Goal: Task Accomplishment & Management: Complete application form

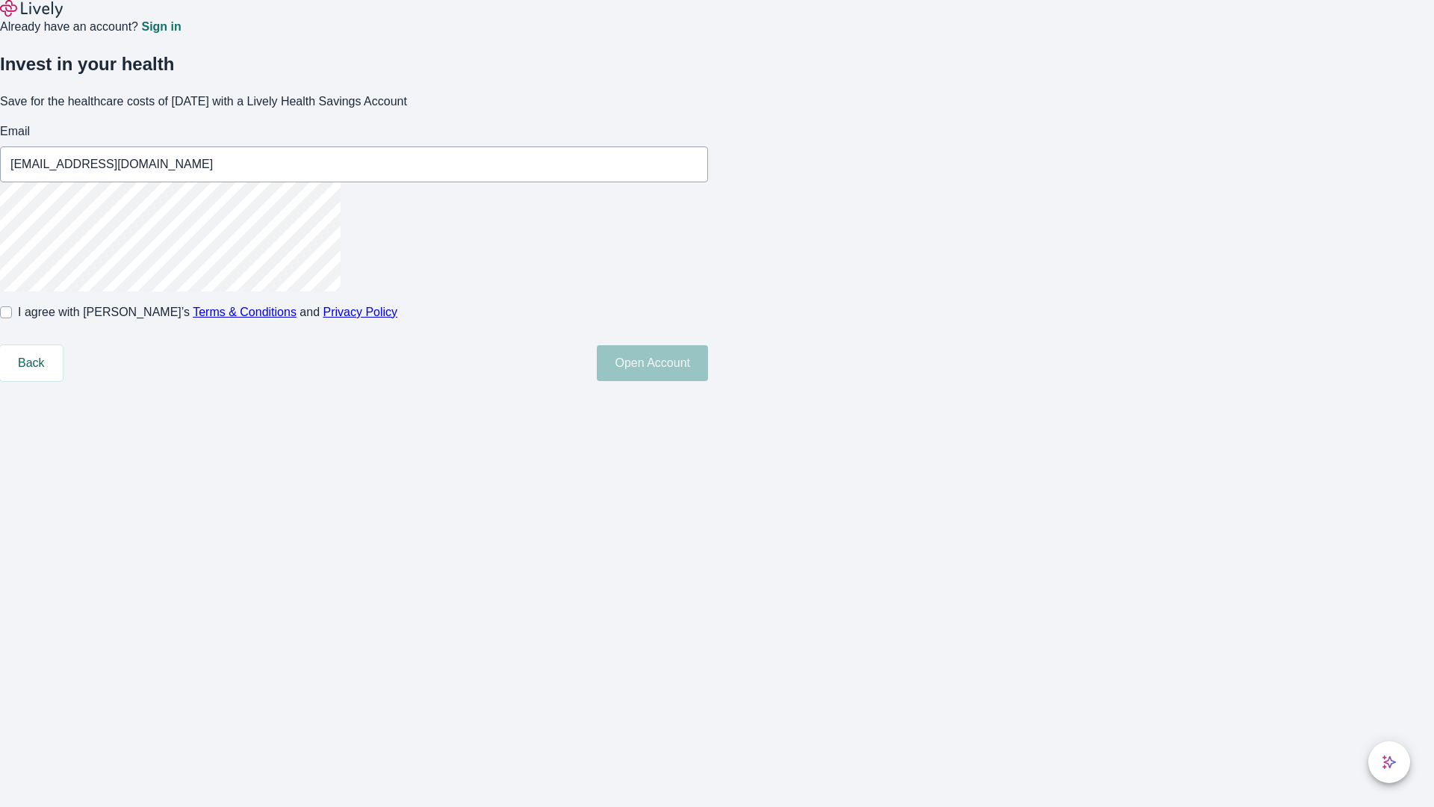
click at [12, 318] on input "I agree with Lively’s Terms & Conditions and Privacy Policy" at bounding box center [6, 312] width 12 height 12
checkbox input "true"
click at [708, 381] on button "Open Account" at bounding box center [652, 363] width 111 height 36
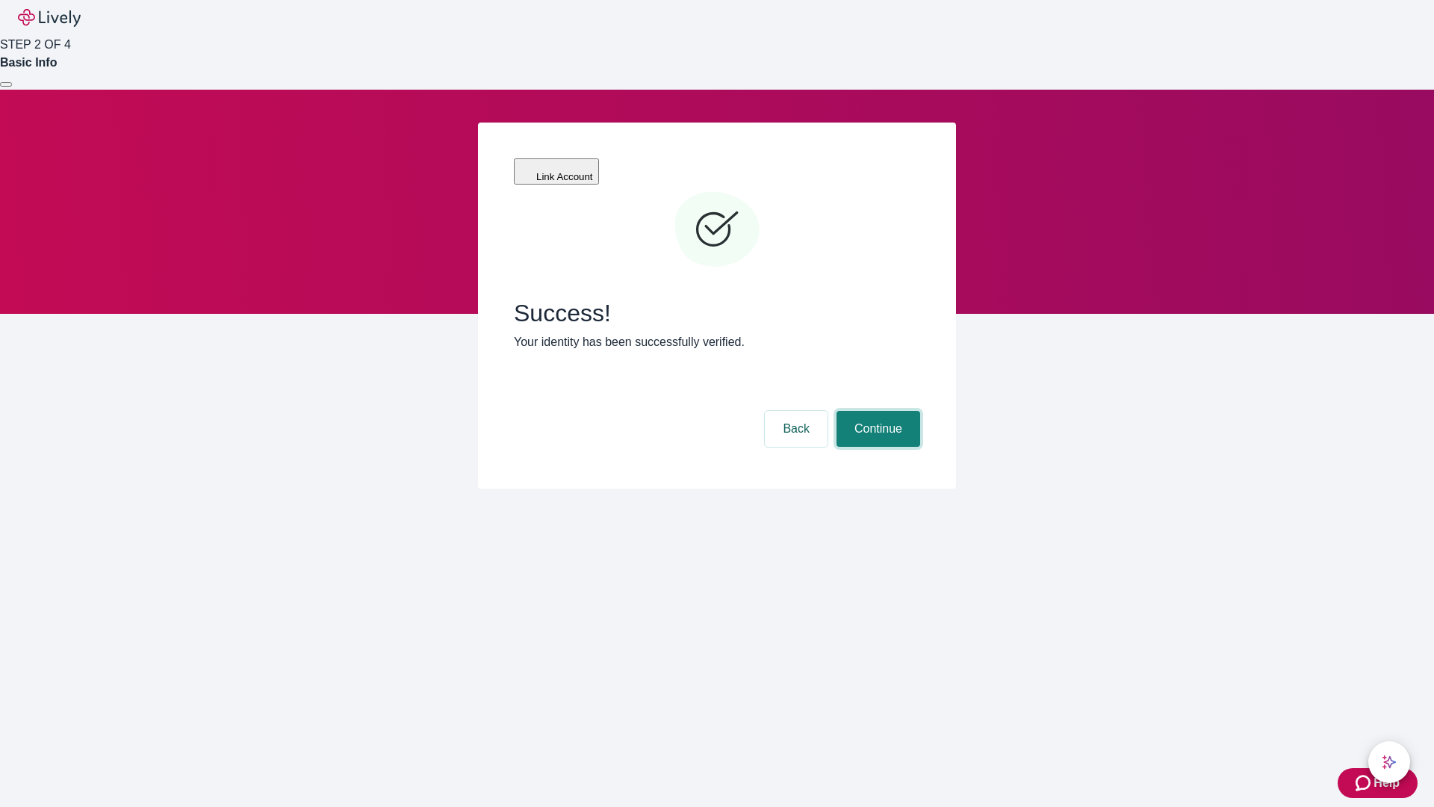
click at [876, 411] on button "Continue" at bounding box center [879, 429] width 84 height 36
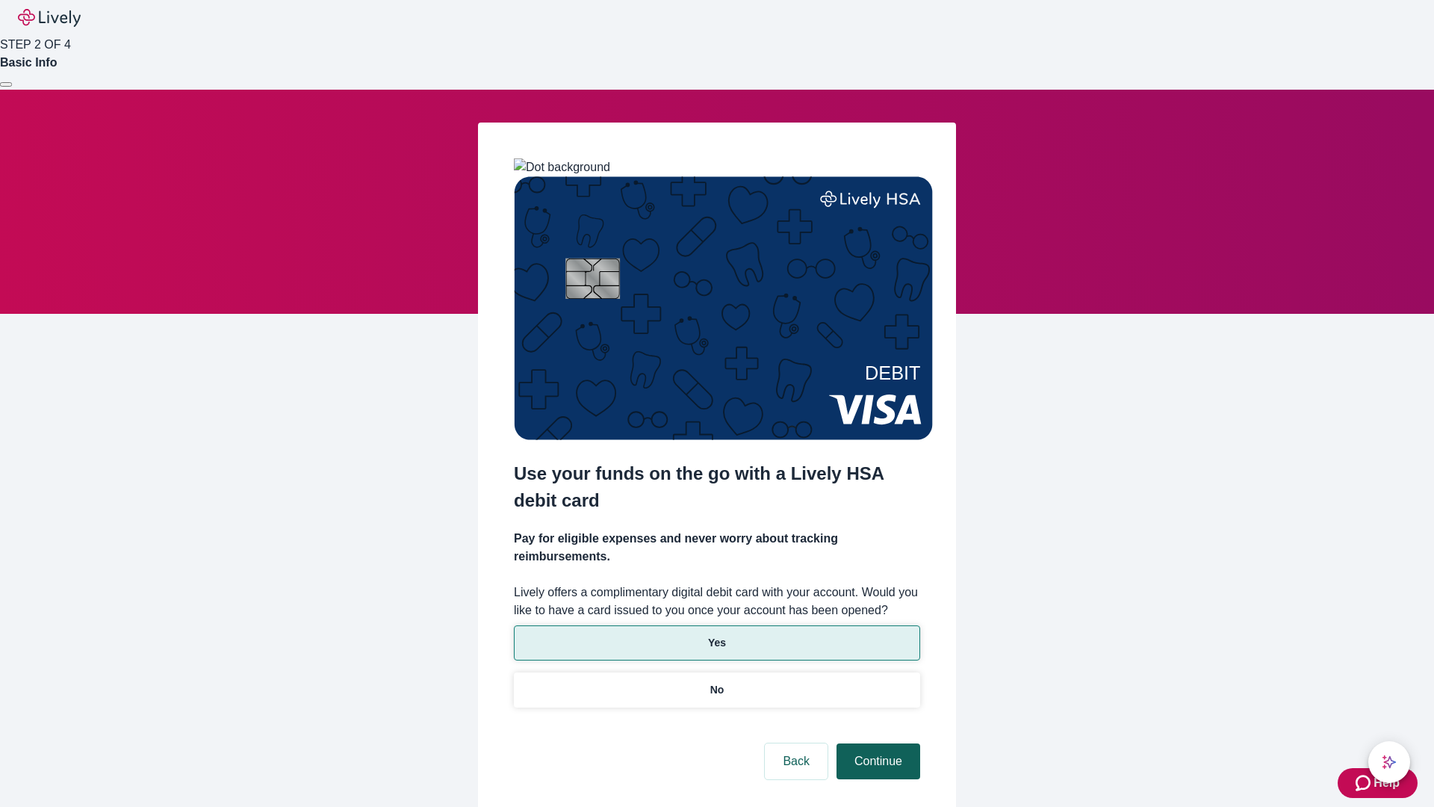
click at [716, 635] on p "Yes" at bounding box center [717, 643] width 18 height 16
click at [876, 743] on button "Continue" at bounding box center [879, 761] width 84 height 36
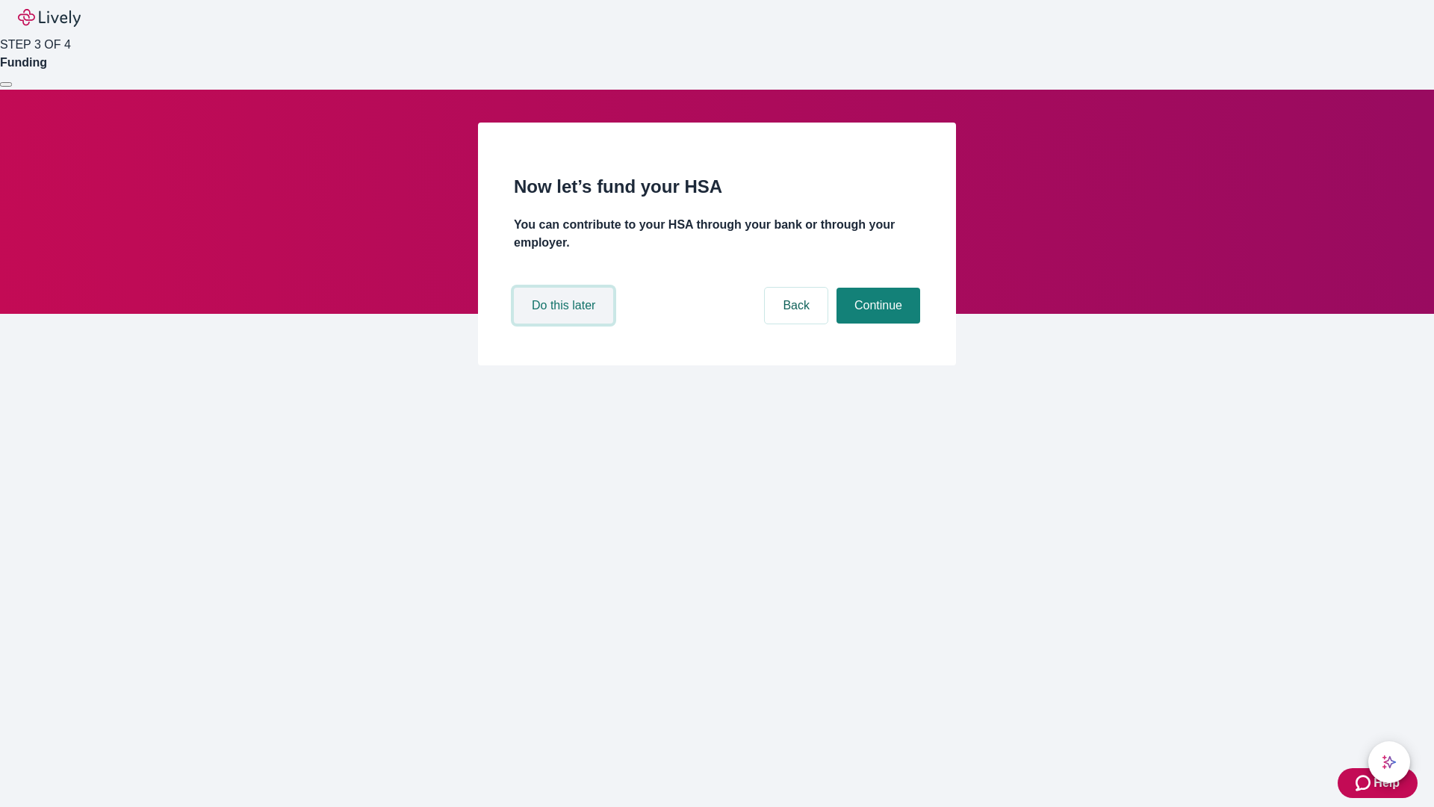
click at [566, 324] on button "Do this later" at bounding box center [563, 306] width 99 height 36
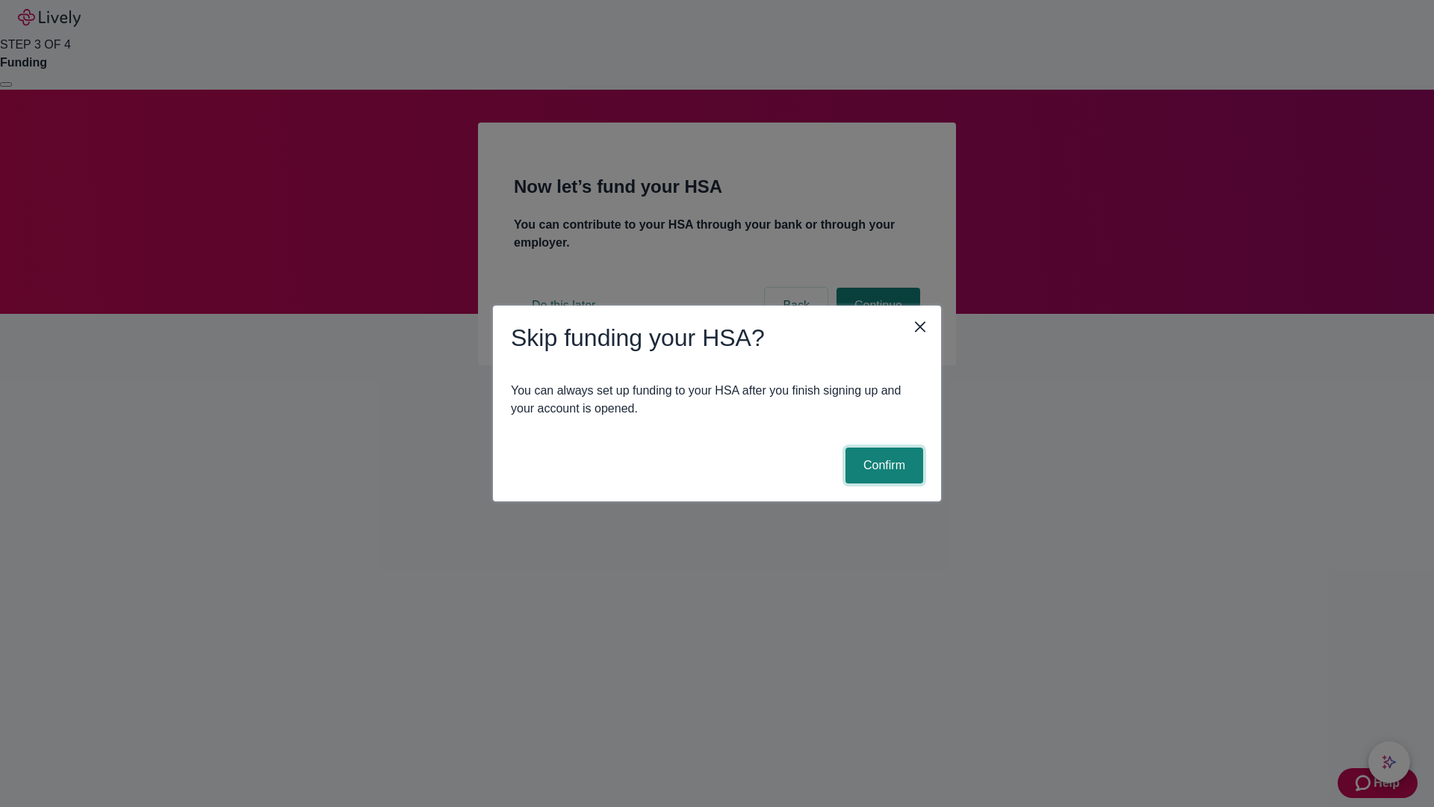
click at [882, 465] on button "Confirm" at bounding box center [885, 466] width 78 height 36
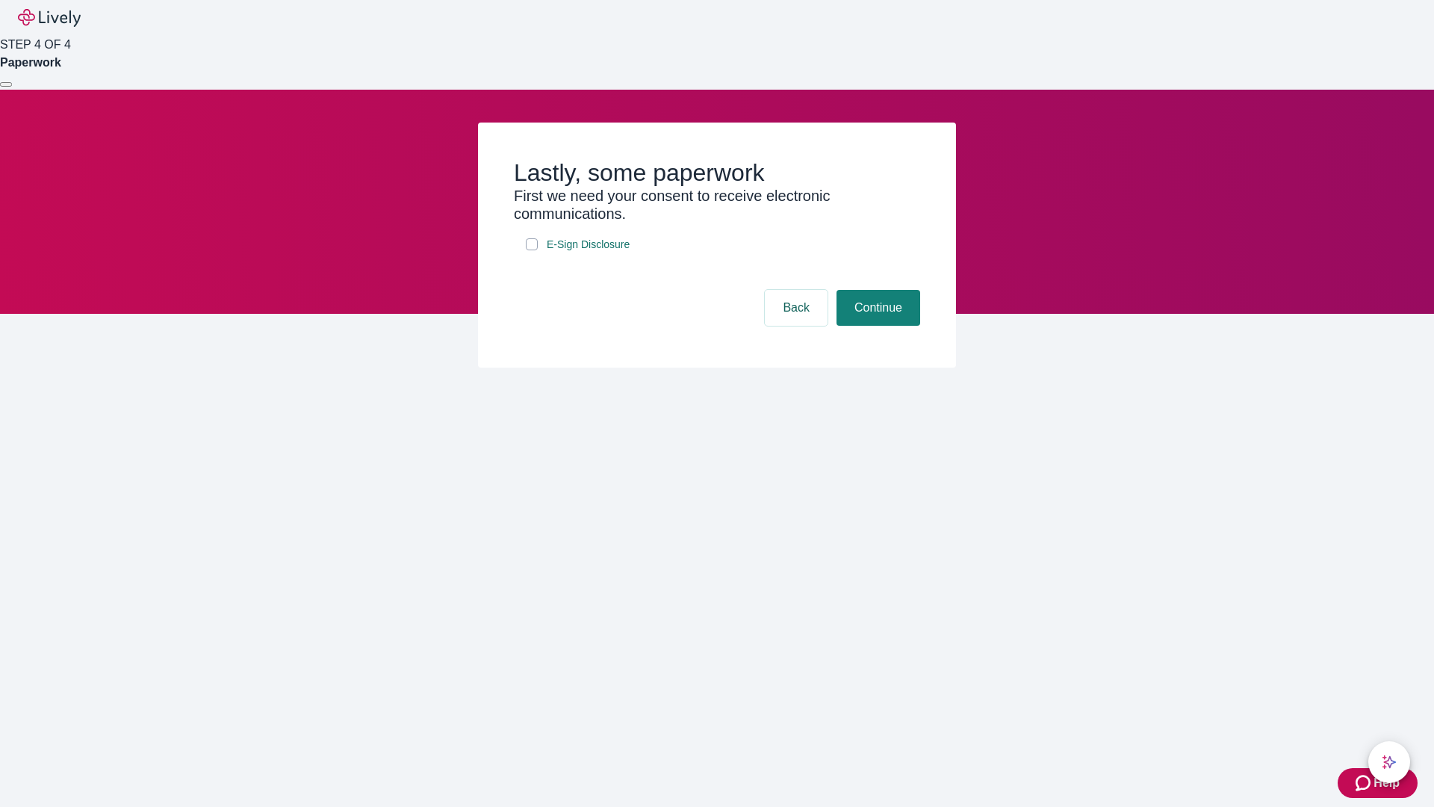
click at [532, 250] on input "E-Sign Disclosure" at bounding box center [532, 244] width 12 height 12
checkbox input "true"
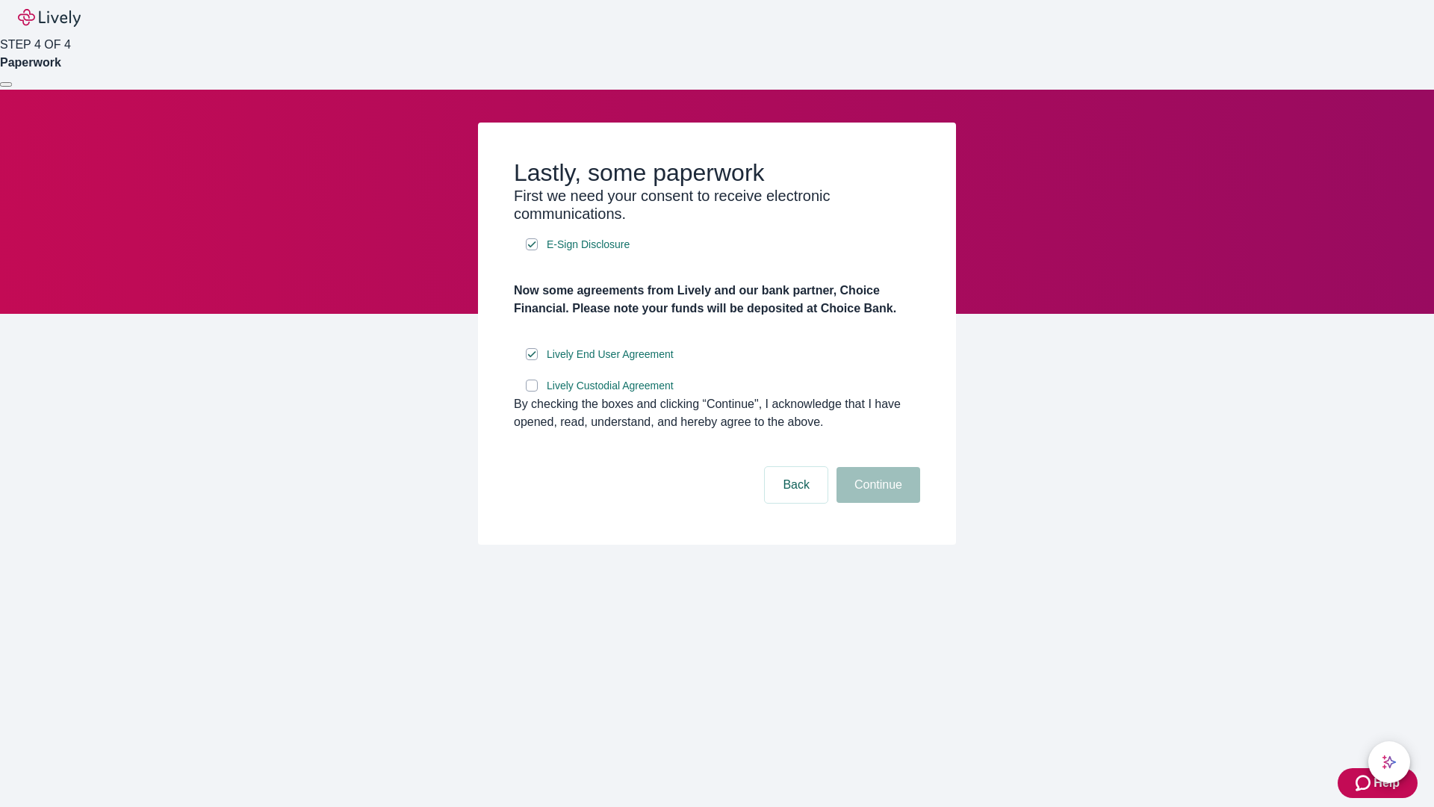
click at [532, 391] on input "Lively Custodial Agreement" at bounding box center [532, 386] width 12 height 12
checkbox input "true"
click at [876, 503] on button "Continue" at bounding box center [879, 485] width 84 height 36
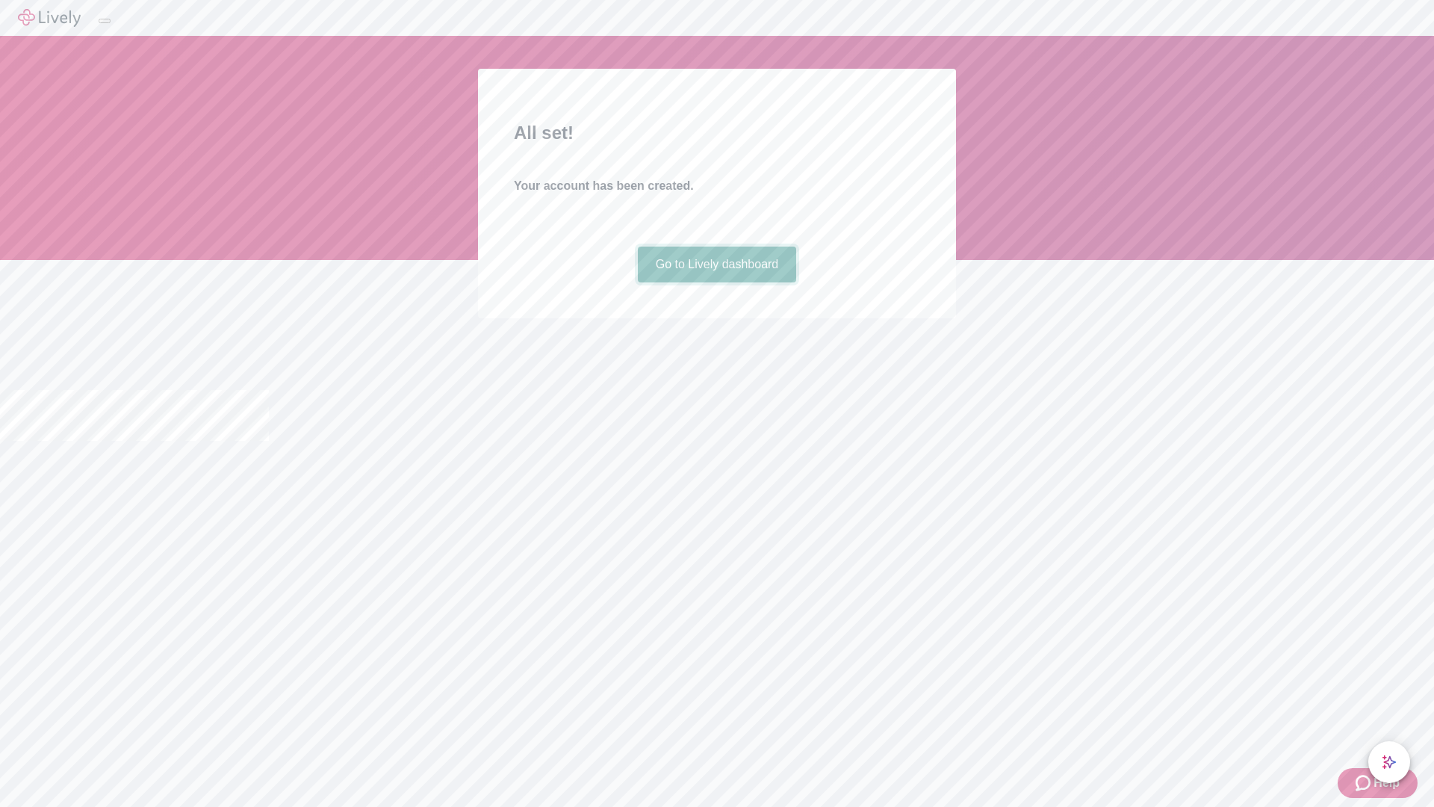
click at [716, 282] on link "Go to Lively dashboard" at bounding box center [717, 265] width 159 height 36
